Goal: Task Accomplishment & Management: Complete application form

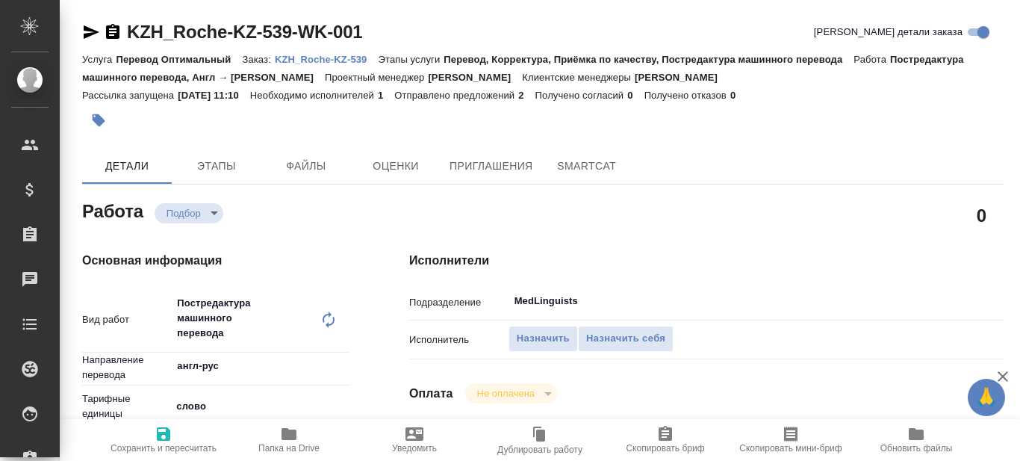
type textarea "x"
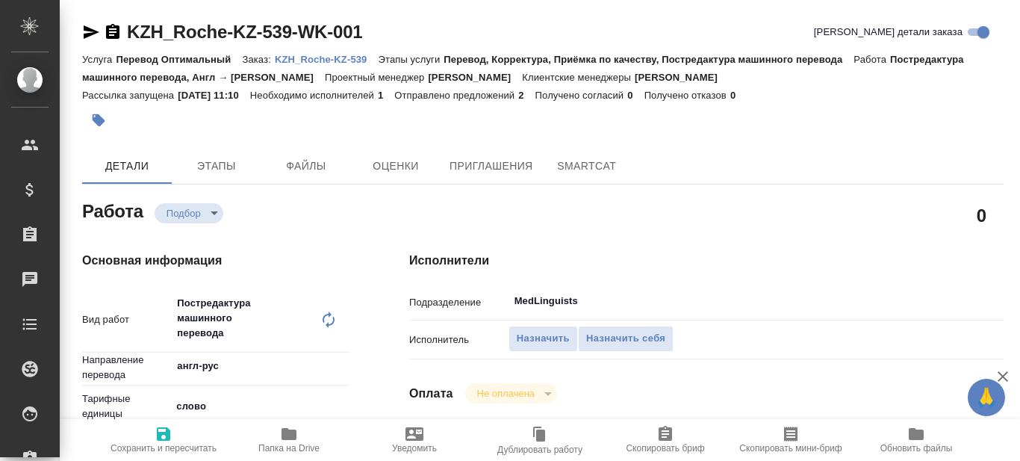
type textarea "x"
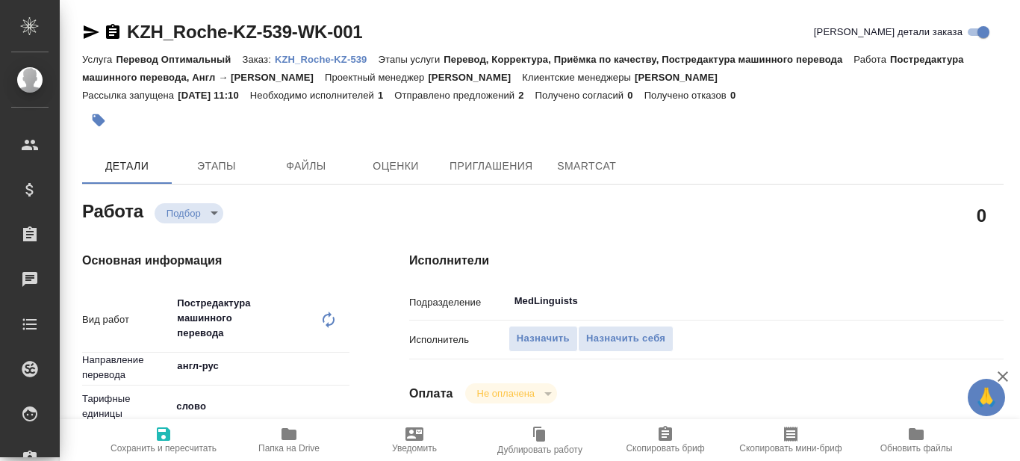
type textarea "x"
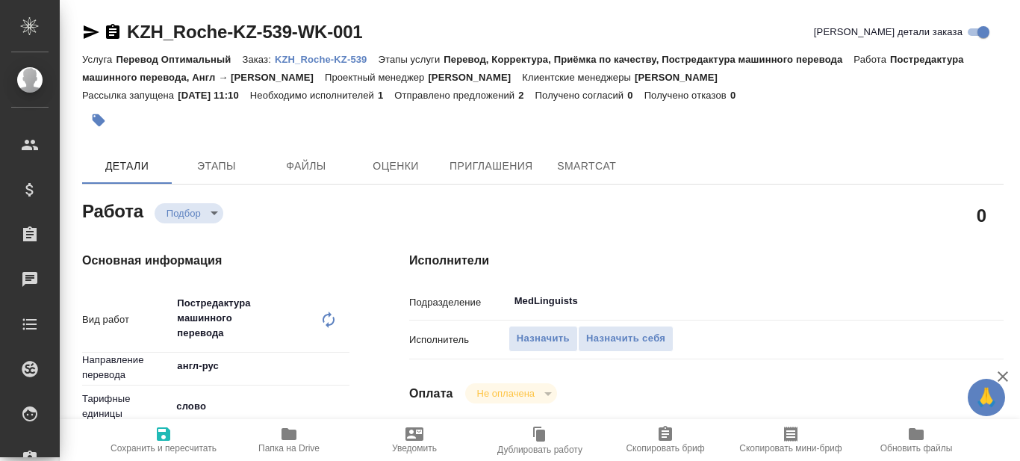
click at [355, 63] on p "KZH_Roche-KZ-539" at bounding box center [327, 59] width 104 height 11
type textarea "x"
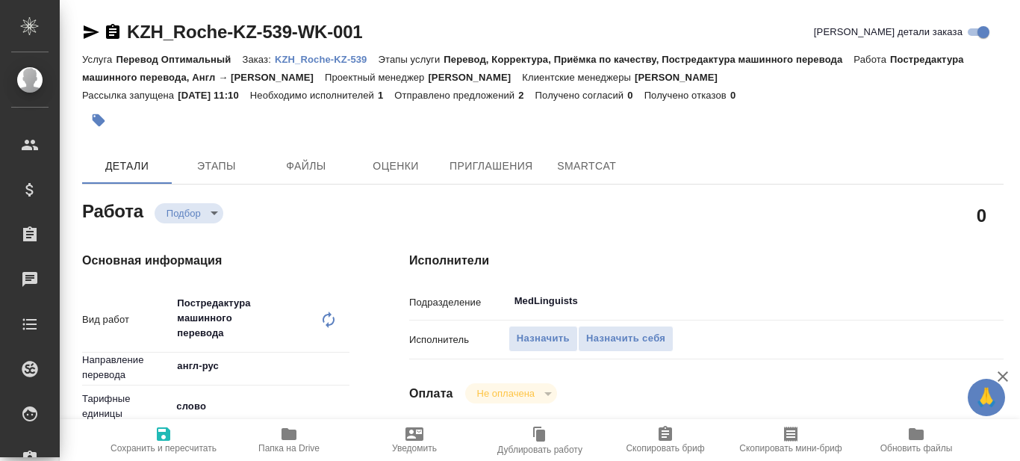
type textarea "x"
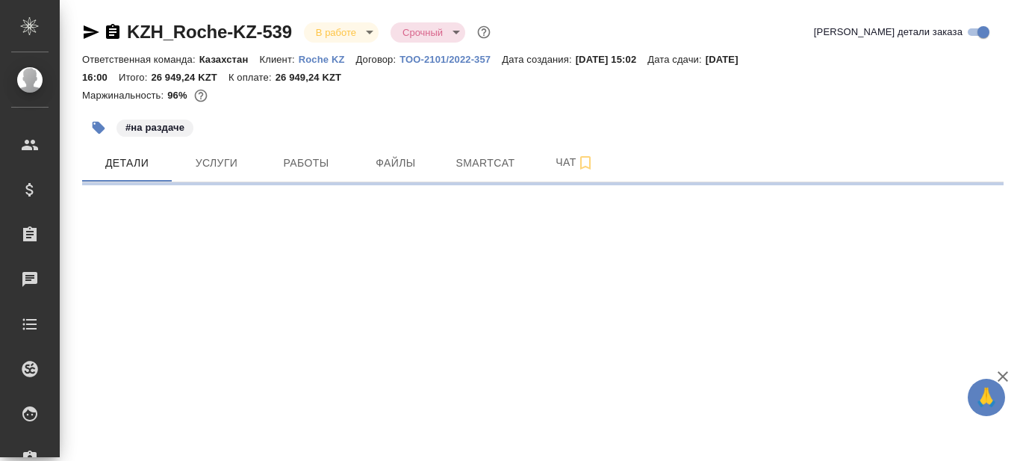
select select "RU"
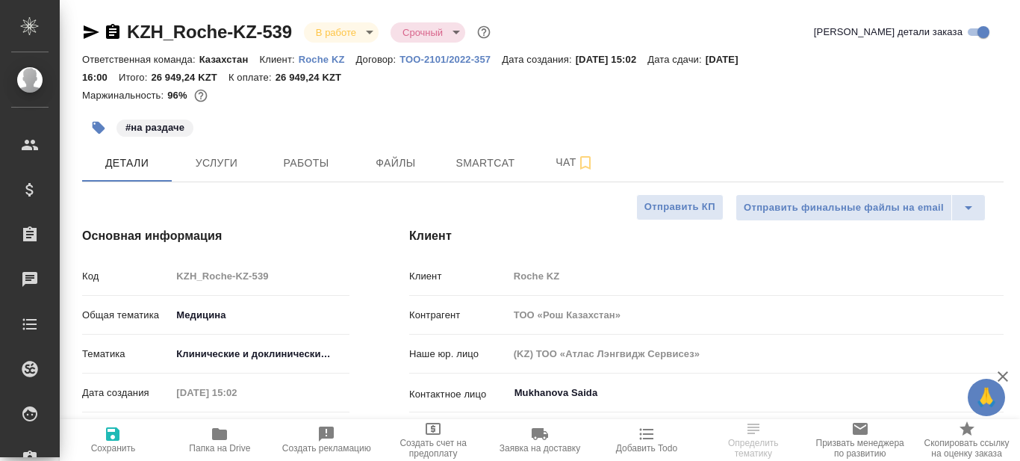
type textarea "x"
click at [217, 449] on span "Папка на Drive" at bounding box center [219, 448] width 61 height 10
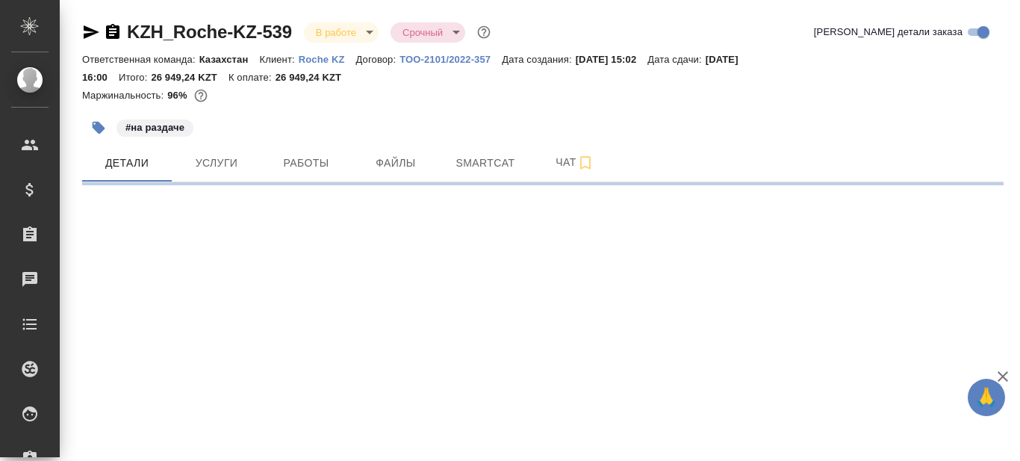
select select "RU"
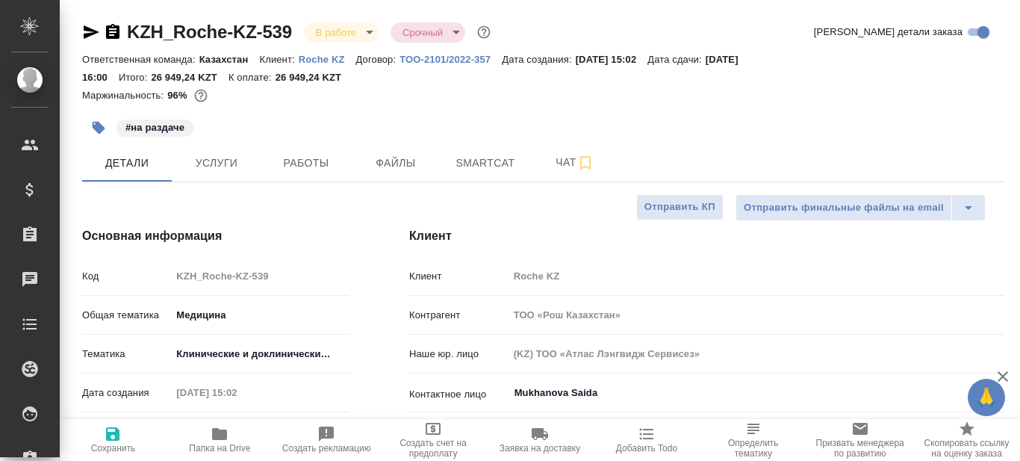
type textarea "x"
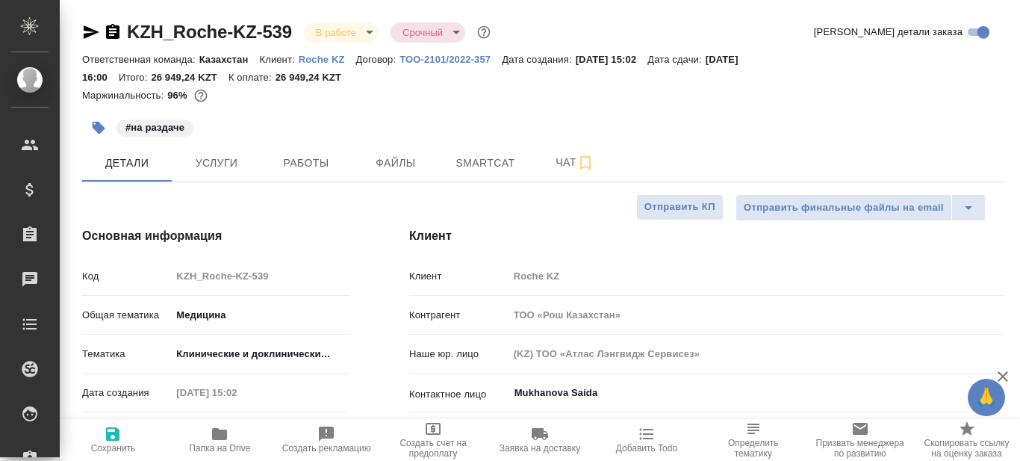
type textarea "x"
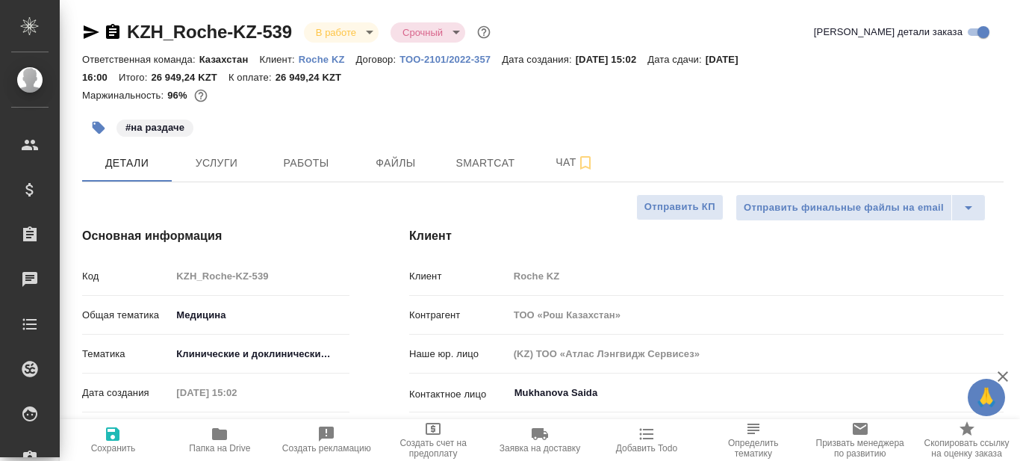
type textarea "x"
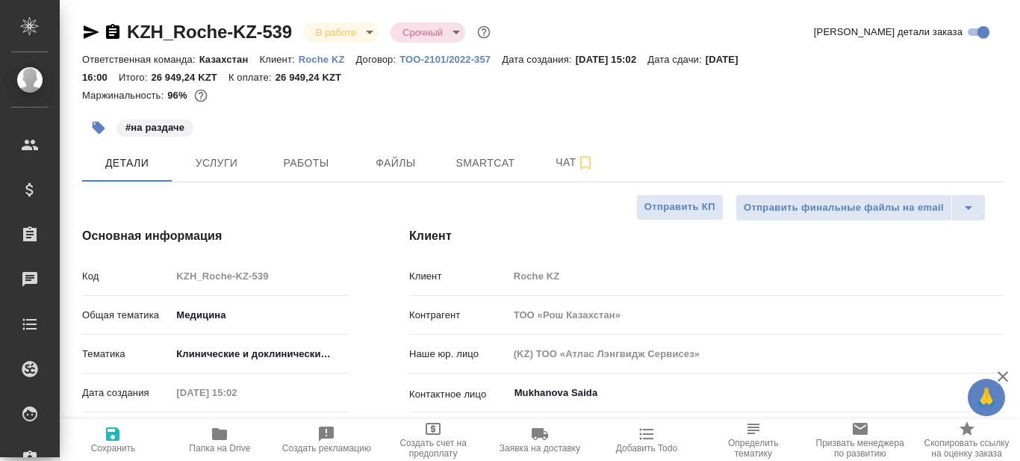
type textarea "x"
click at [279, 351] on body "🙏 .cls-1 fill:#fff; AWATERA Prazdnichnykh Olga Клиенты Спецификации Заказы 0 Ча…" at bounding box center [510, 230] width 1020 height 461
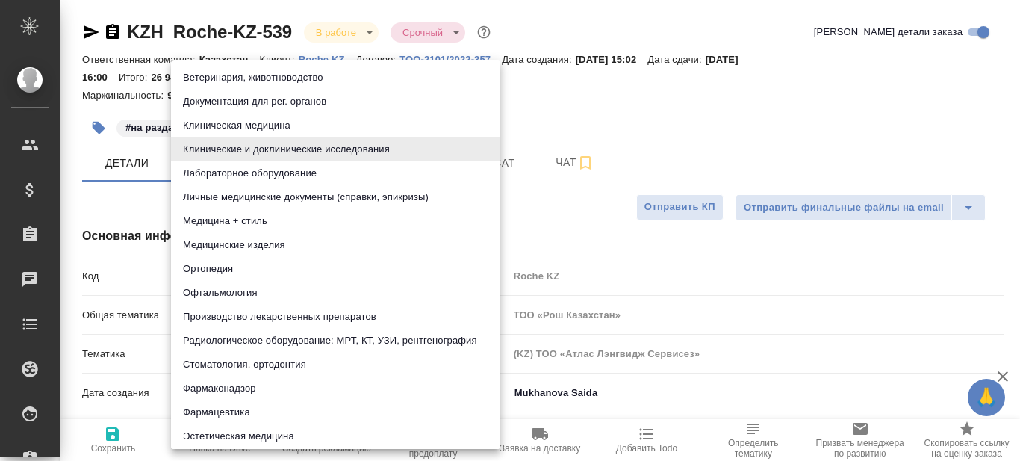
click at [231, 390] on li "Фармаконадзор" at bounding box center [335, 388] width 329 height 24
type input "66b350e715fdbd933886e8f8"
type textarea "x"
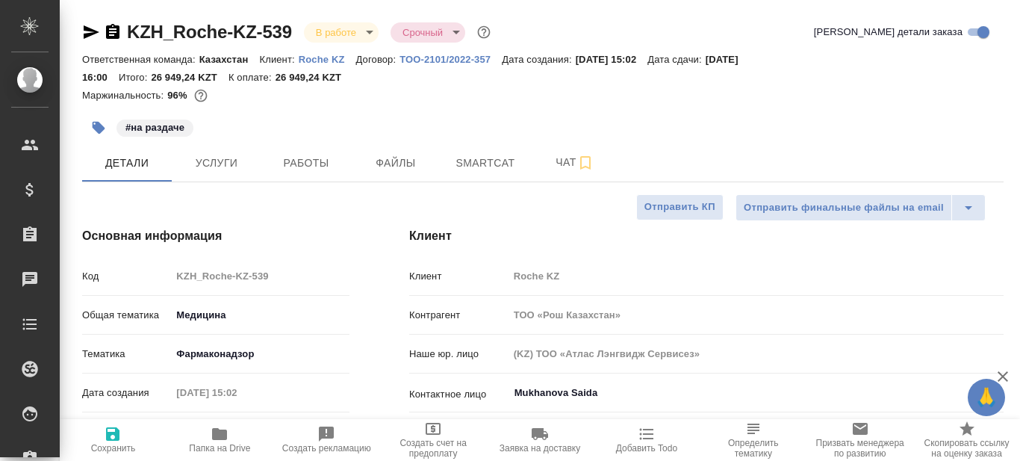
click at [347, 232] on h4 "Основная информация" at bounding box center [215, 236] width 267 height 18
click at [116, 436] on icon "button" at bounding box center [112, 433] width 13 height 13
type textarea "x"
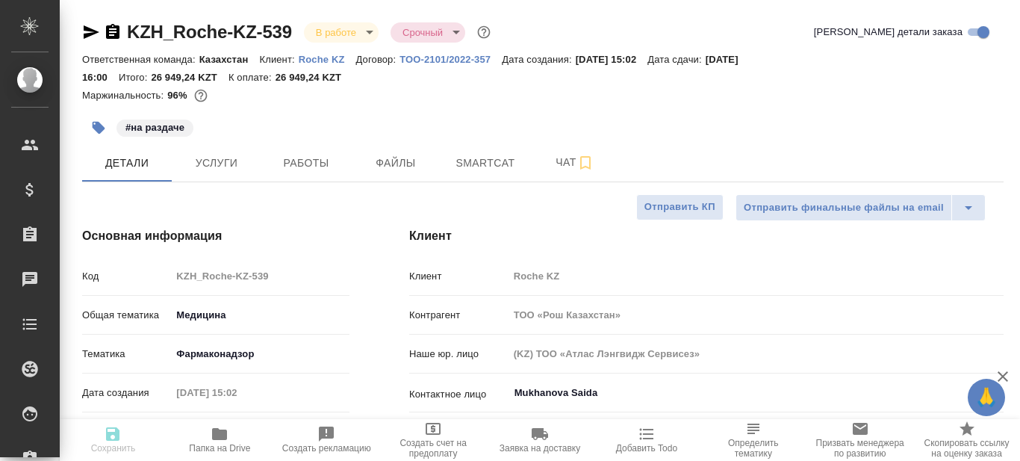
type textarea "x"
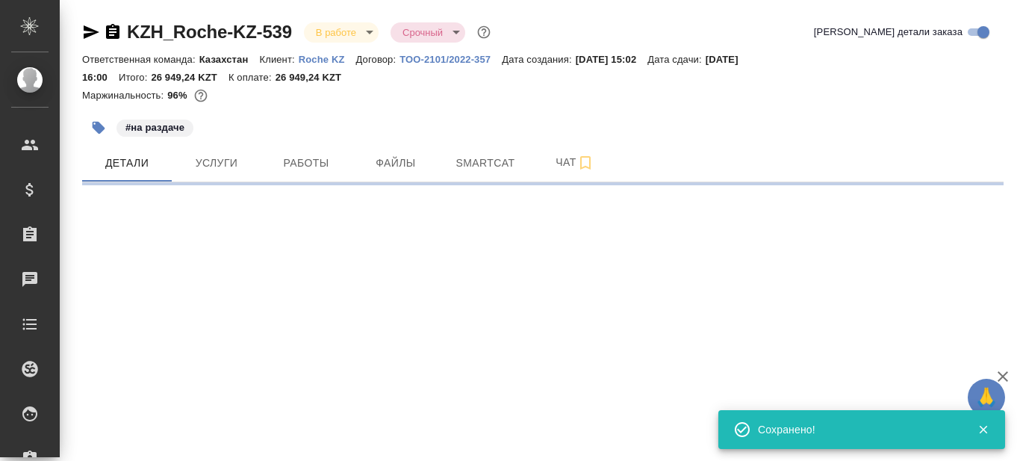
select select "RU"
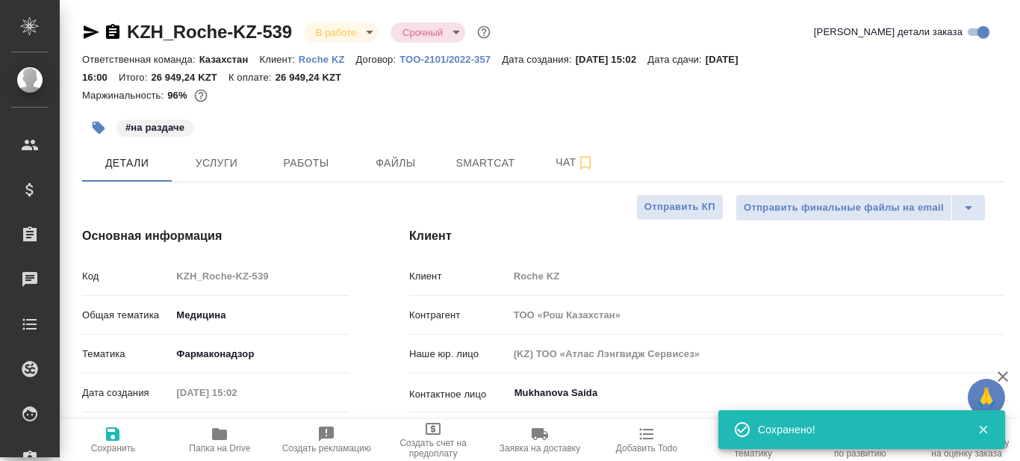
type textarea "x"
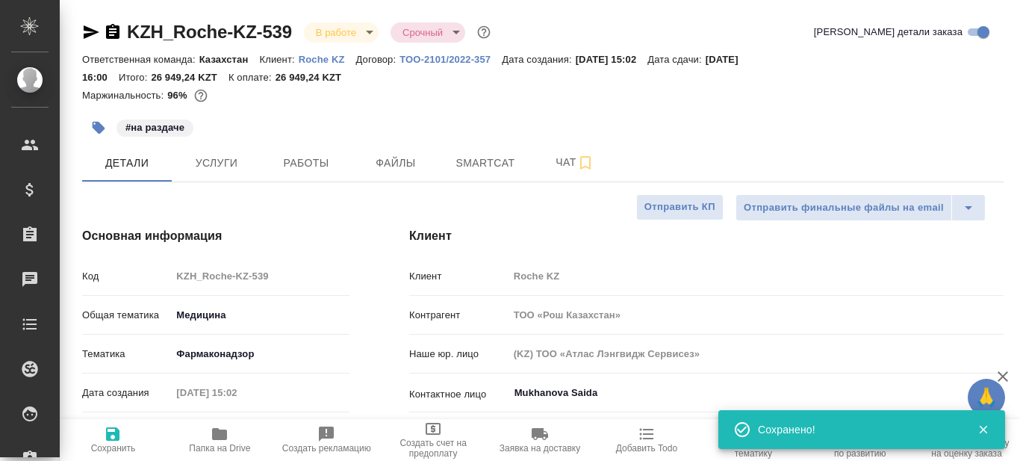
type textarea "x"
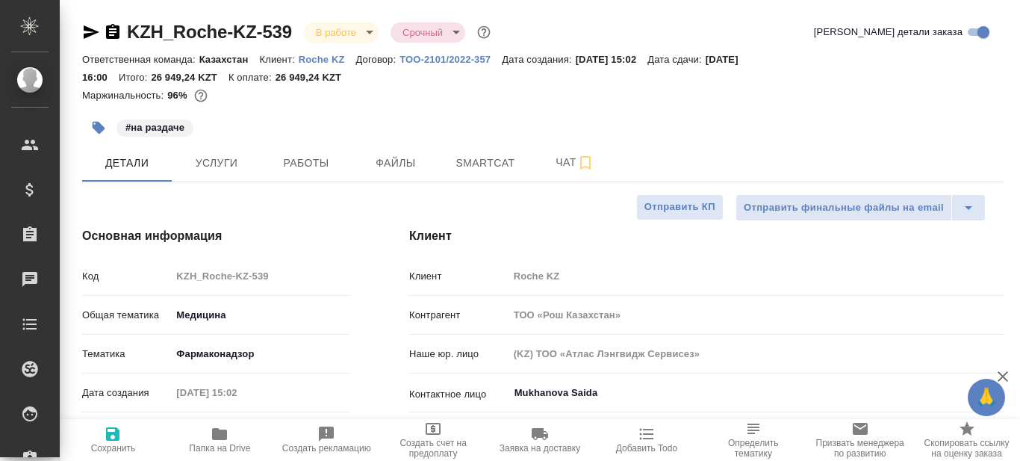
type textarea "x"
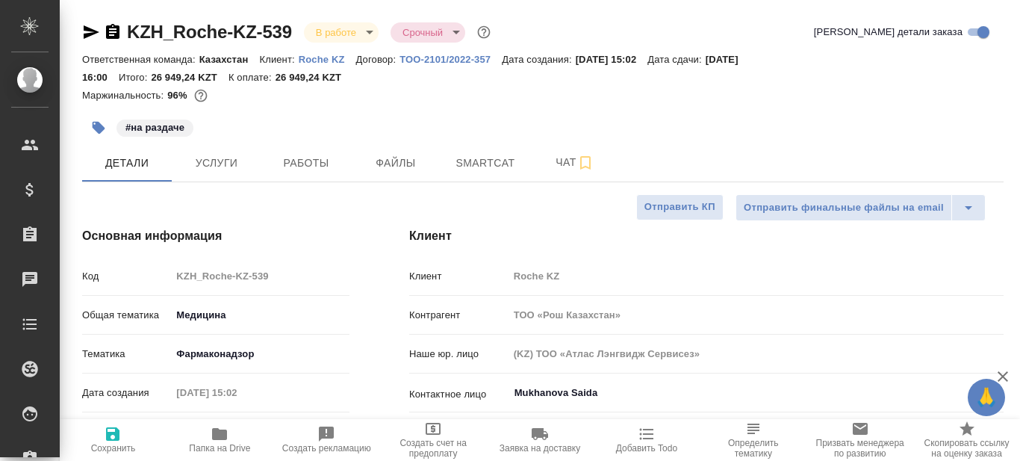
type textarea "x"
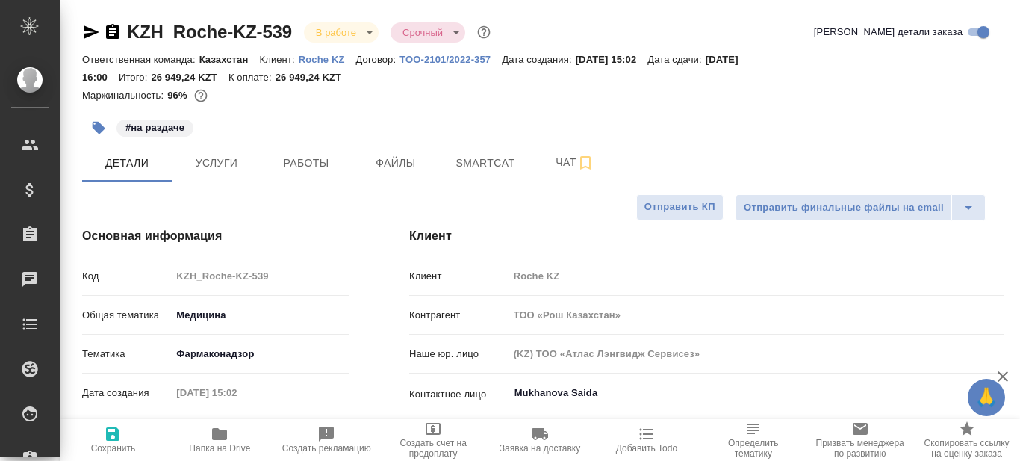
type textarea "x"
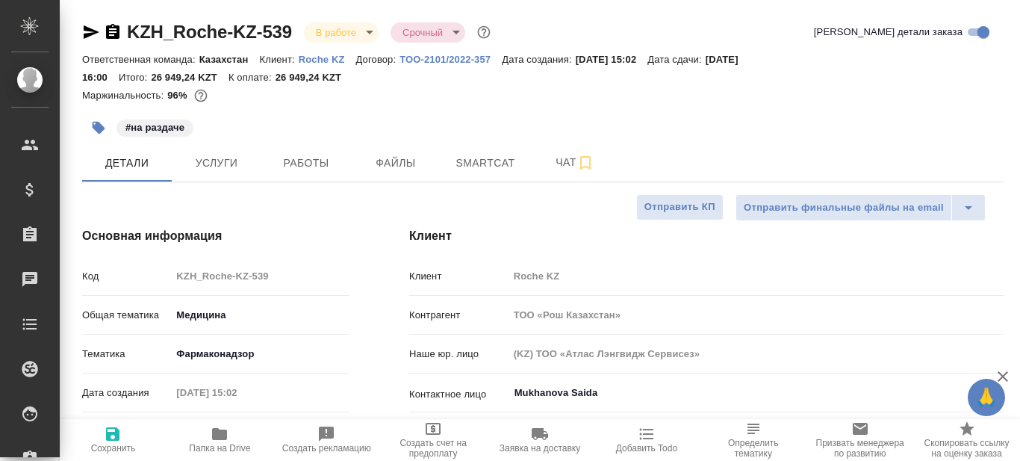
type textarea "x"
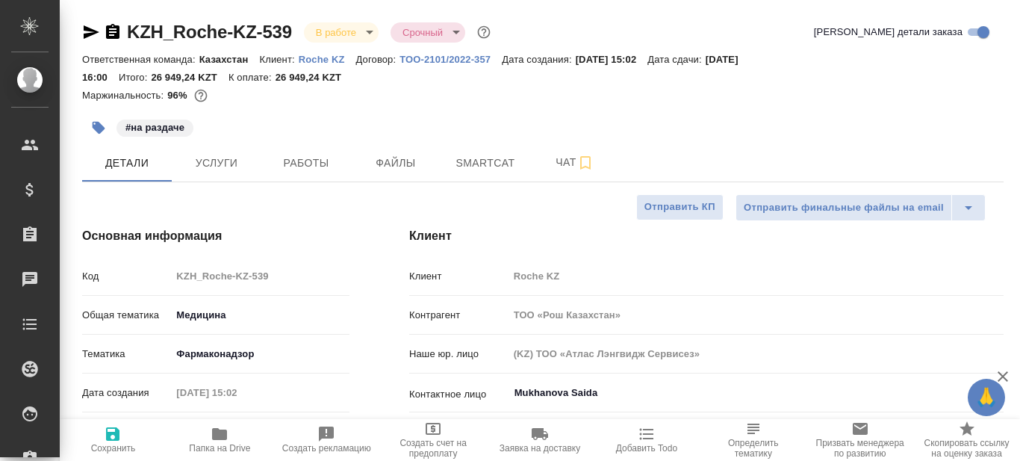
type textarea "x"
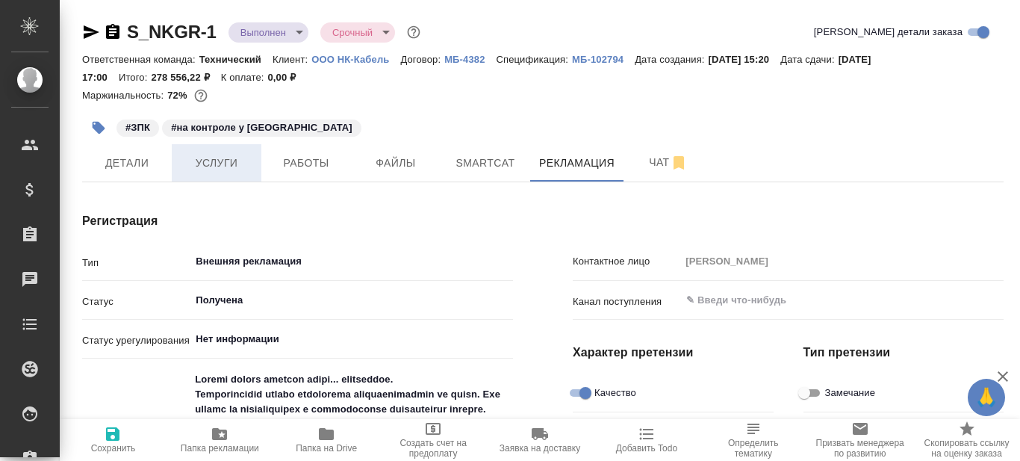
click at [229, 160] on span "Услуги" at bounding box center [217, 163] width 72 height 19
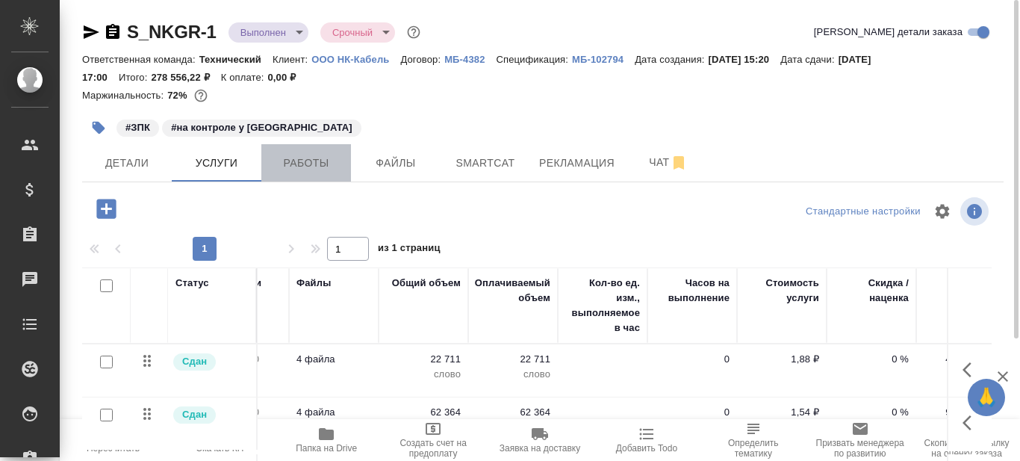
click at [306, 158] on span "Работы" at bounding box center [306, 163] width 72 height 19
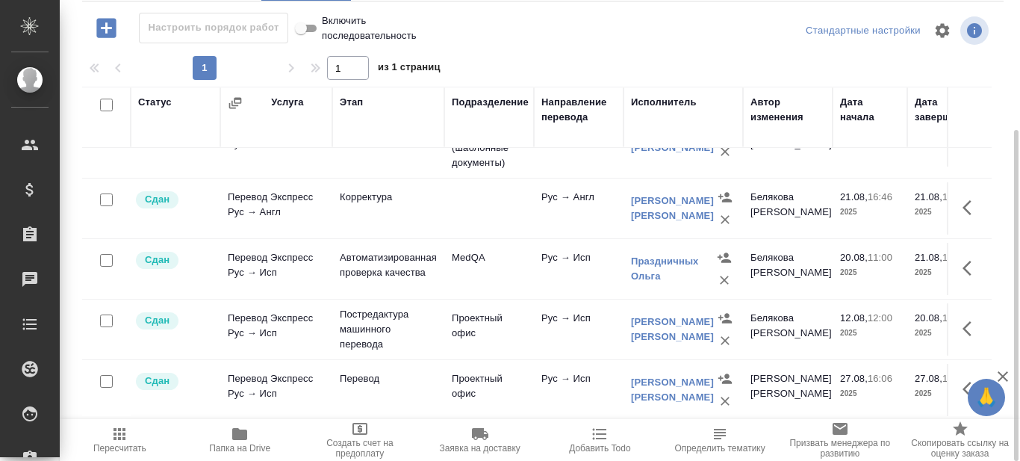
scroll to position [299, 0]
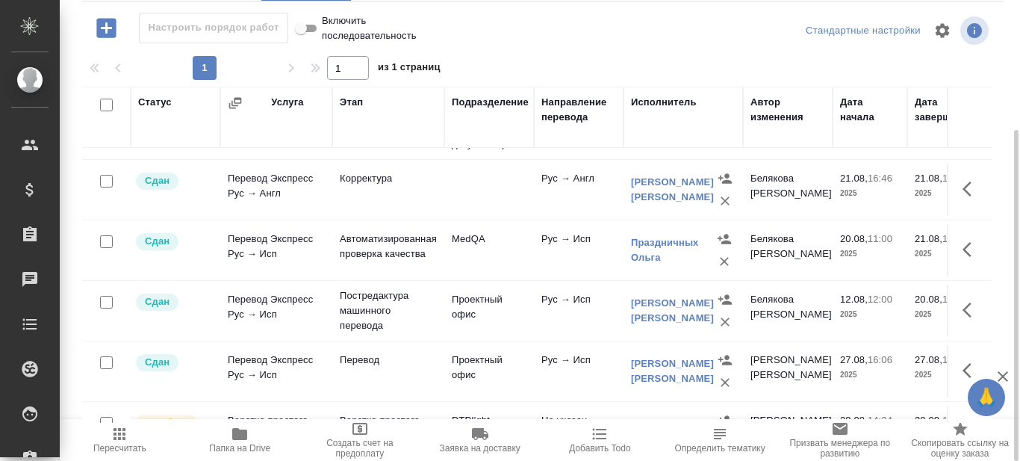
click at [656, 301] on div "[PERSON_NAME]" at bounding box center [672, 311] width 83 height 30
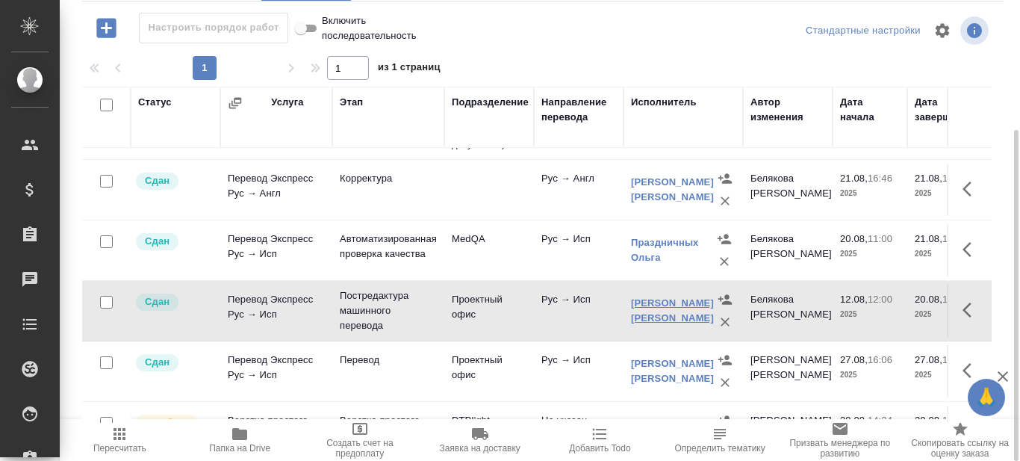
click at [652, 297] on link "[PERSON_NAME]" at bounding box center [672, 310] width 83 height 26
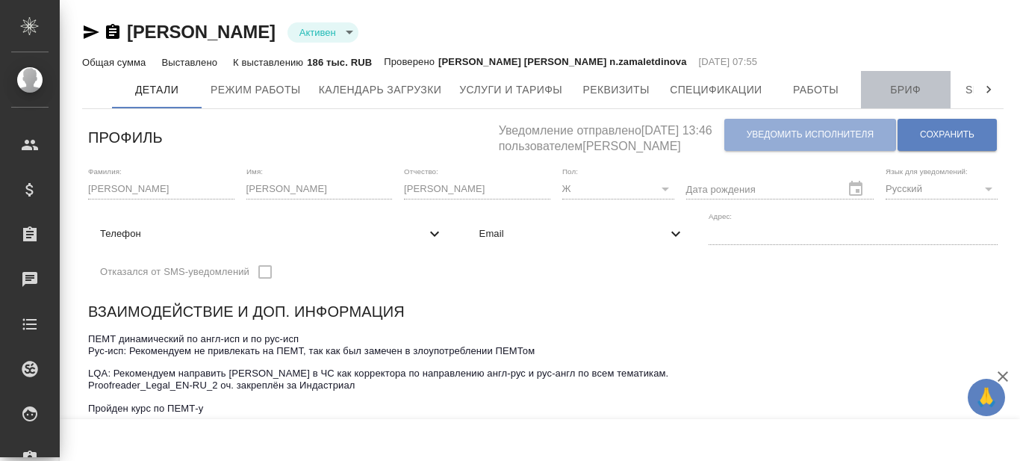
click at [916, 90] on span "Бриф" at bounding box center [906, 90] width 72 height 19
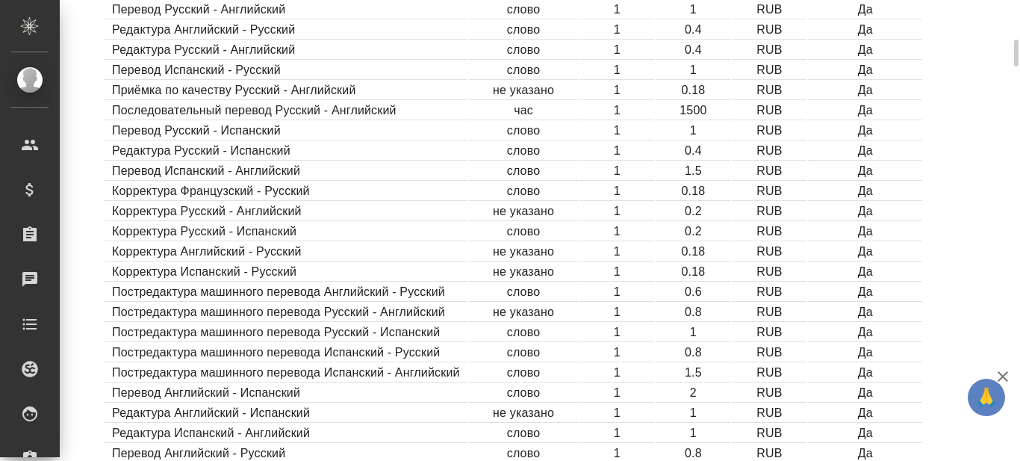
scroll to position [747, 0]
